Goal: Task Accomplishment & Management: Use online tool/utility

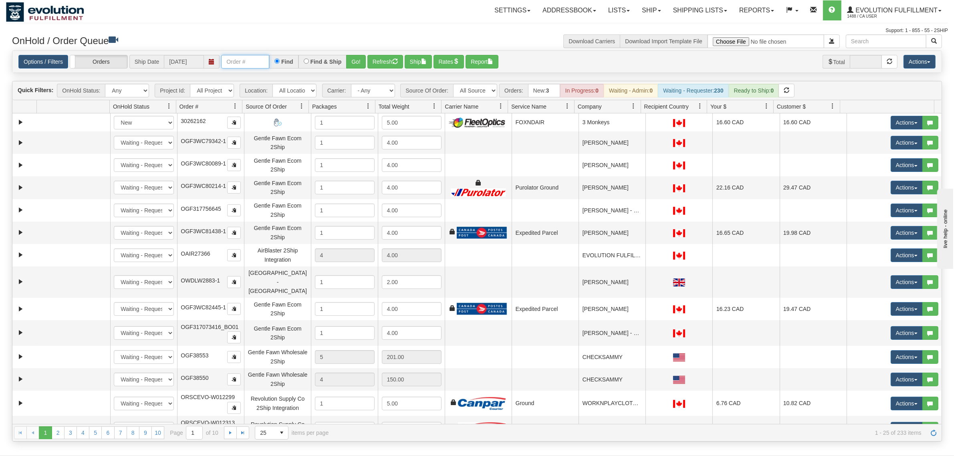
click at [239, 63] on input "text" at bounding box center [245, 62] width 48 height 14
click at [355, 61] on button "Go!" at bounding box center [356, 62] width 20 height 14
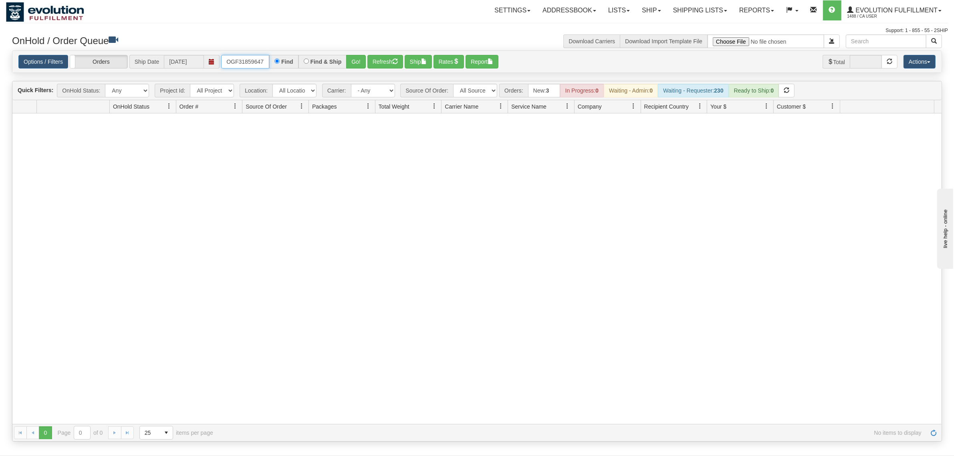
scroll to position [0, 2]
drag, startPoint x: 227, startPoint y: 59, endPoint x: 307, endPoint y: 61, distance: 80.2
click at [307, 61] on div "OGF318596477 Find Find & Ship Go!" at bounding box center [293, 62] width 145 height 14
type input "OGF318596477"
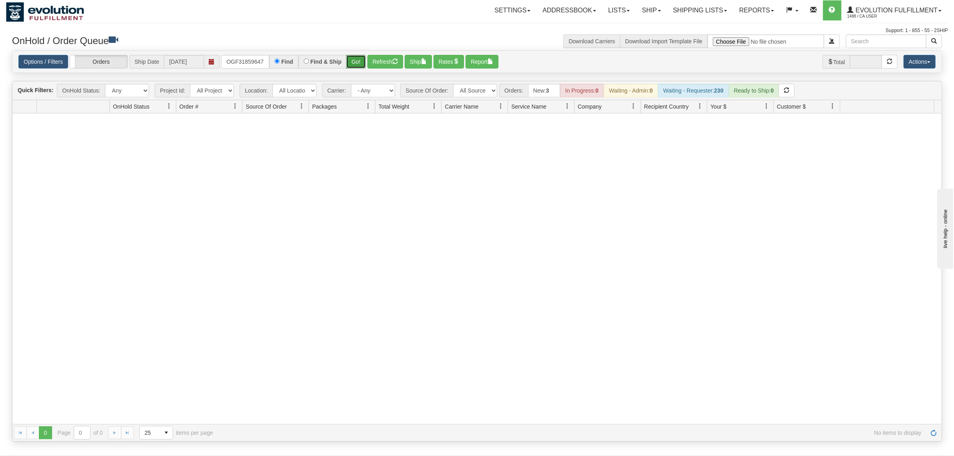
click at [359, 63] on button "Go!" at bounding box center [356, 62] width 20 height 14
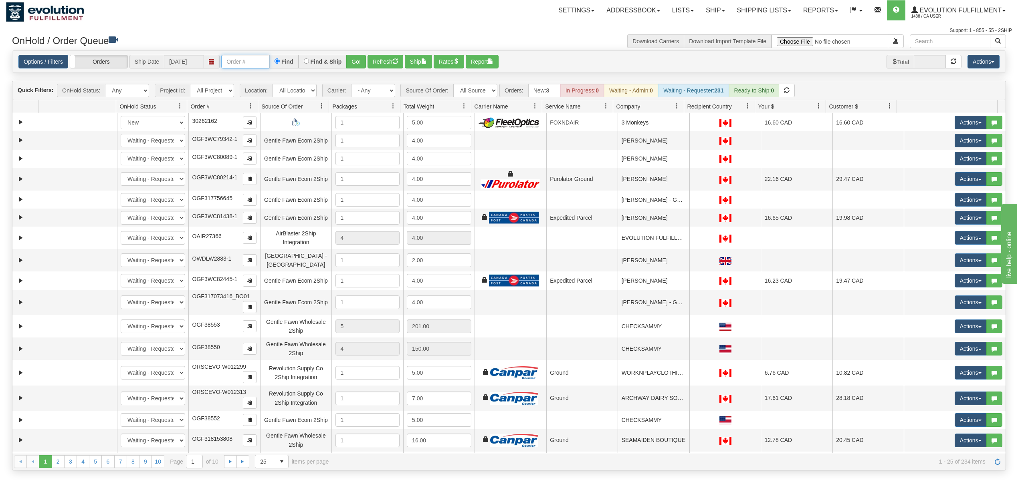
click at [243, 60] on input "text" at bounding box center [245, 62] width 48 height 14
click at [357, 59] on button "Go!" at bounding box center [356, 62] width 20 height 14
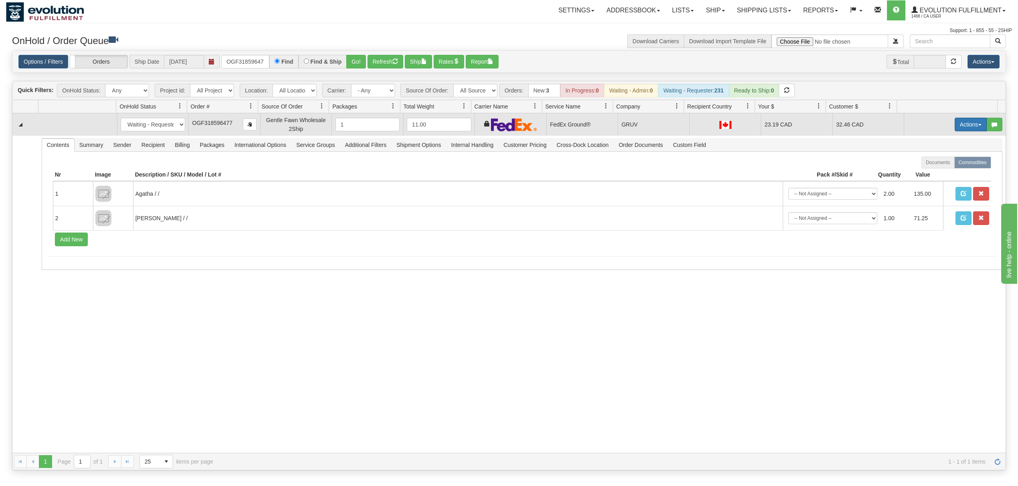
click at [971, 123] on button "Actions" at bounding box center [970, 125] width 32 height 14
click at [940, 169] on link "Ship" at bounding box center [954, 171] width 64 height 10
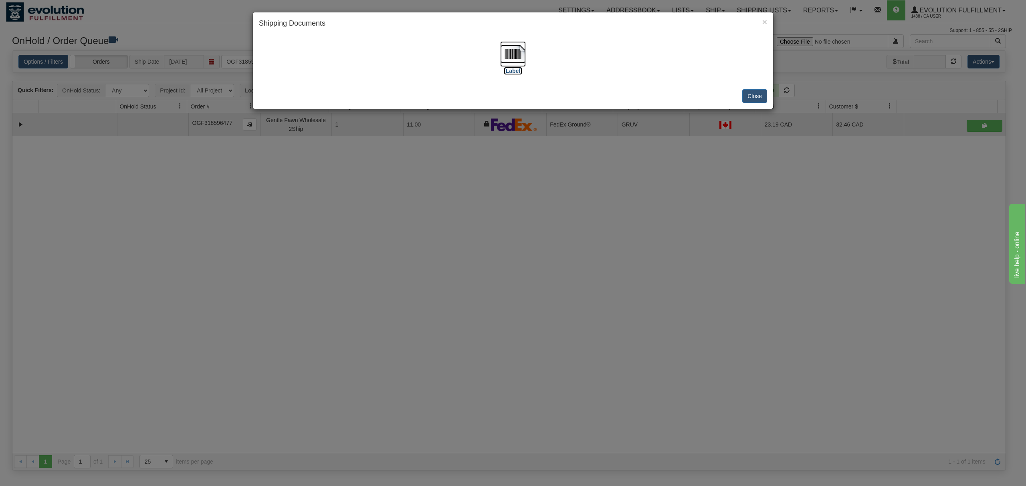
click at [517, 49] on img at bounding box center [513, 54] width 26 height 26
click at [763, 97] on button "Close" at bounding box center [754, 96] width 25 height 14
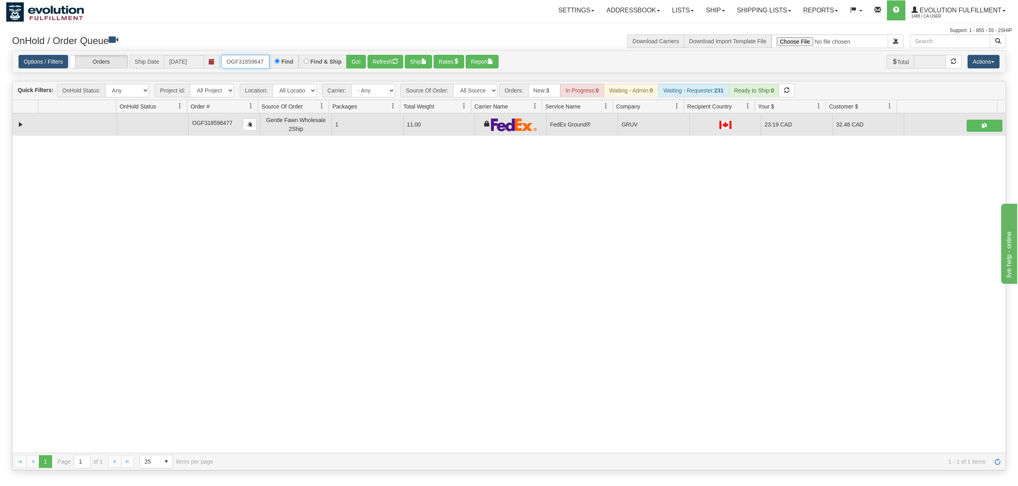
click at [255, 60] on input "OGF318596477" at bounding box center [245, 62] width 48 height 14
click at [347, 61] on button "Go!" at bounding box center [356, 62] width 20 height 14
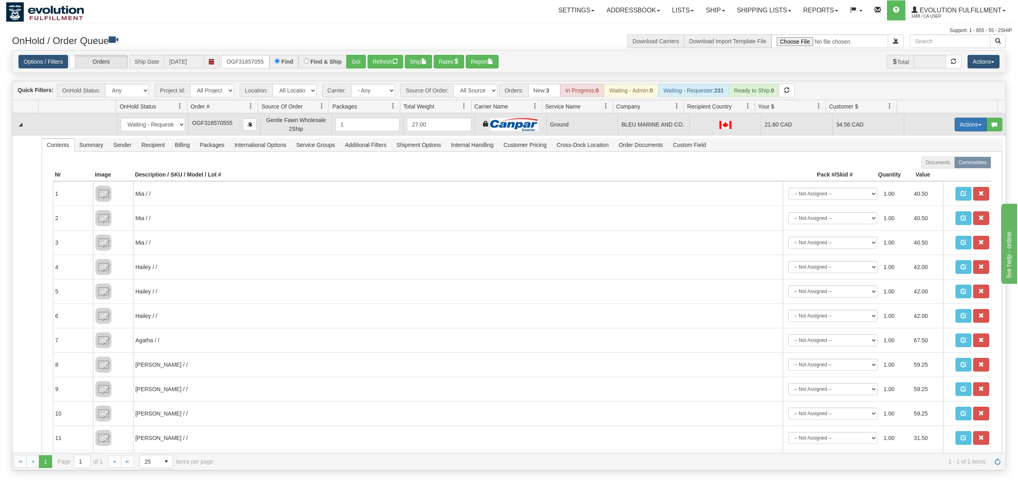
click at [959, 124] on button "Actions" at bounding box center [970, 125] width 32 height 14
click at [930, 171] on span "Ship" at bounding box center [938, 171] width 17 height 6
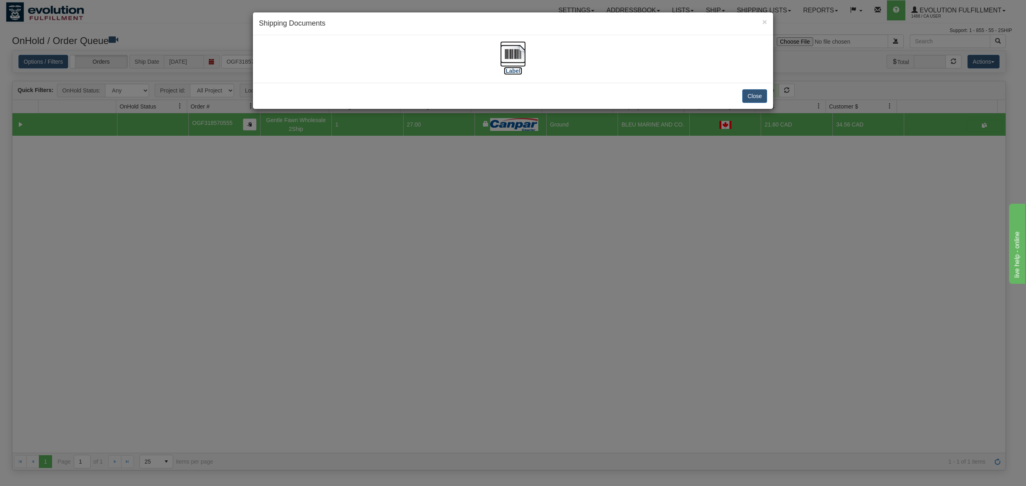
click at [513, 53] on img at bounding box center [513, 54] width 26 height 26
click at [747, 99] on button "Close" at bounding box center [754, 96] width 25 height 14
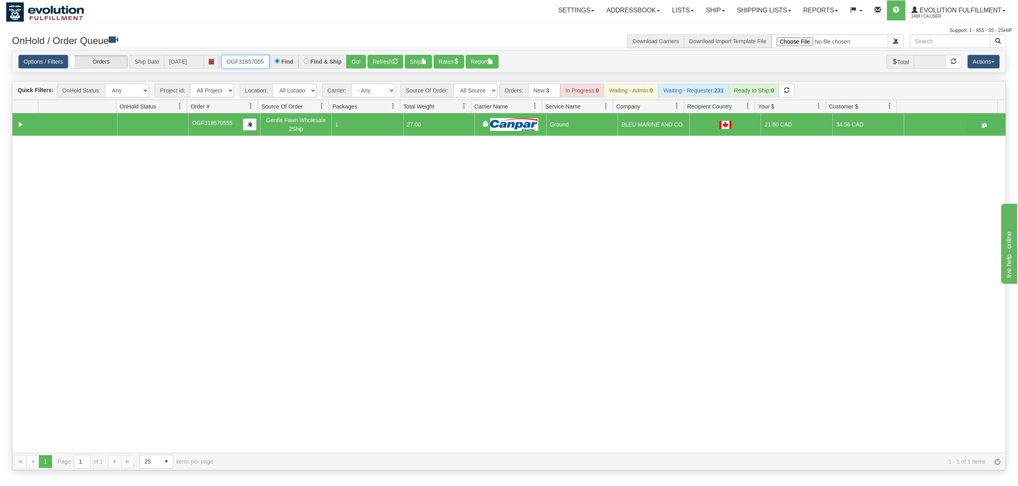
click at [237, 60] on input "OGF318570555" at bounding box center [245, 62] width 48 height 14
click at [236, 60] on input "OGF318570555" at bounding box center [245, 62] width 48 height 14
type input "OTOFW47197-1"
drag, startPoint x: 244, startPoint y: 63, endPoint x: 246, endPoint y: 71, distance: 7.9
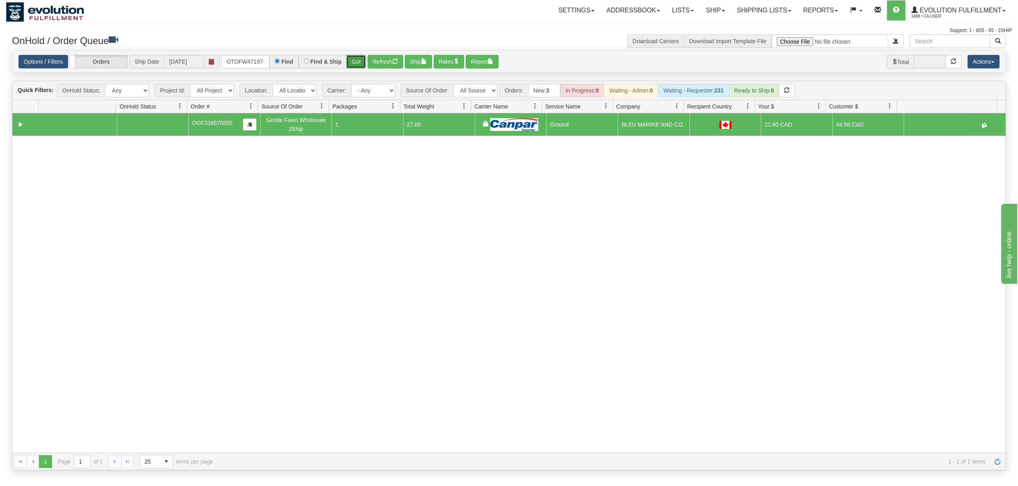
drag, startPoint x: 246, startPoint y: 71, endPoint x: 353, endPoint y: 60, distance: 107.6
click at [353, 60] on button "Go!" at bounding box center [356, 62] width 20 height 14
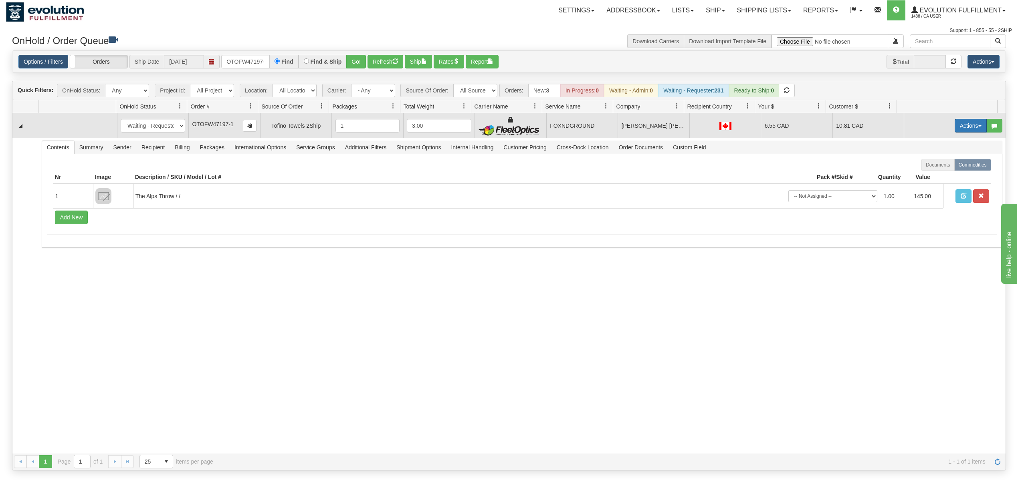
click at [960, 126] on button "Actions" at bounding box center [970, 126] width 32 height 14
click at [935, 172] on span "Ship" at bounding box center [938, 172] width 17 height 6
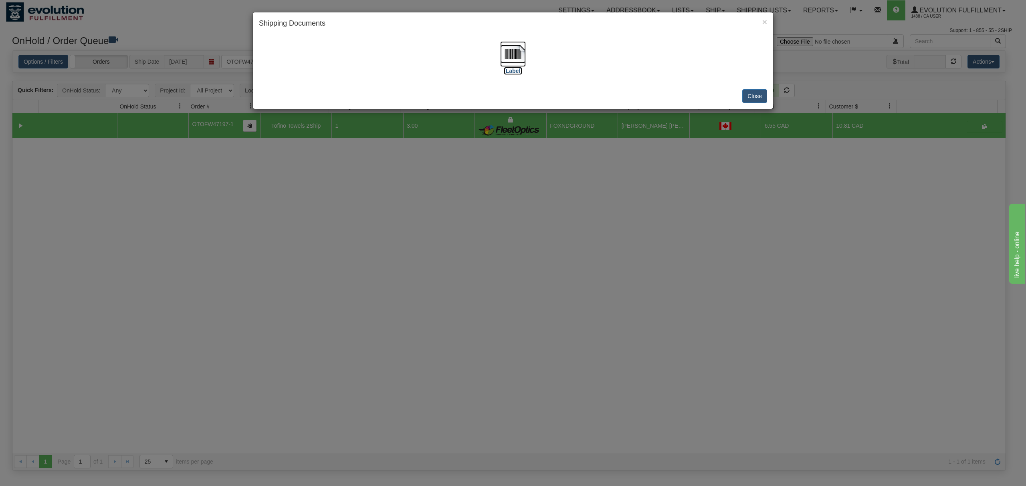
click at [509, 50] on img at bounding box center [513, 54] width 26 height 26
click at [752, 91] on button "Close" at bounding box center [754, 96] width 25 height 14
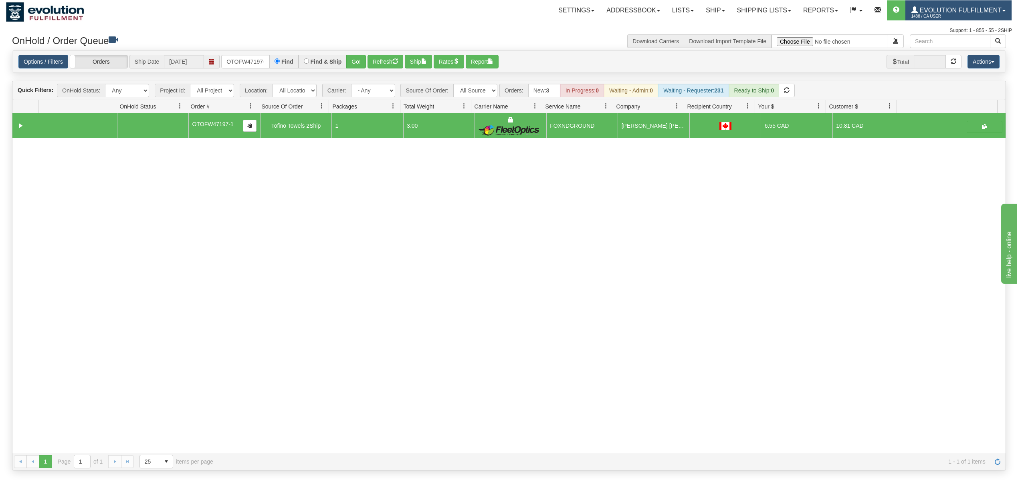
click at [935, 18] on span "1488 / CA User" at bounding box center [941, 16] width 60 height 8
click at [945, 47] on span "LOG OUT" at bounding box center [957, 49] width 25 height 6
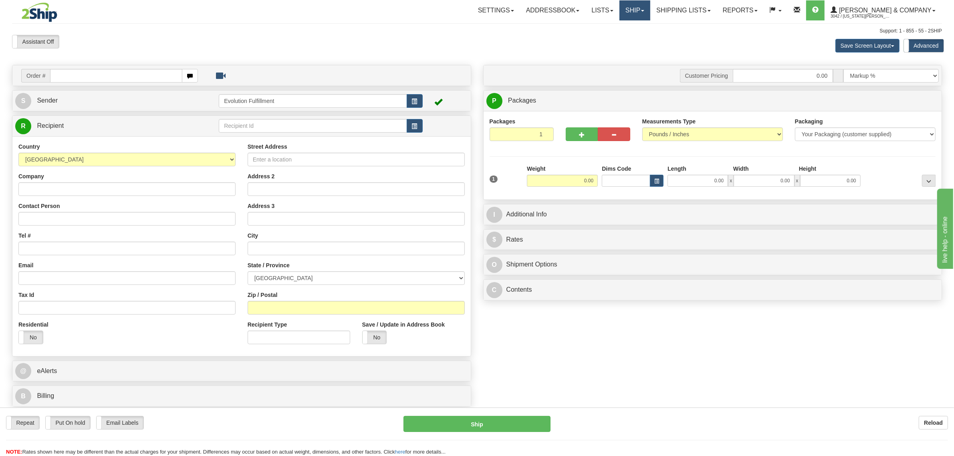
click at [650, 14] on link "Ship" at bounding box center [634, 10] width 31 height 20
